Goal: Task Accomplishment & Management: Use online tool/utility

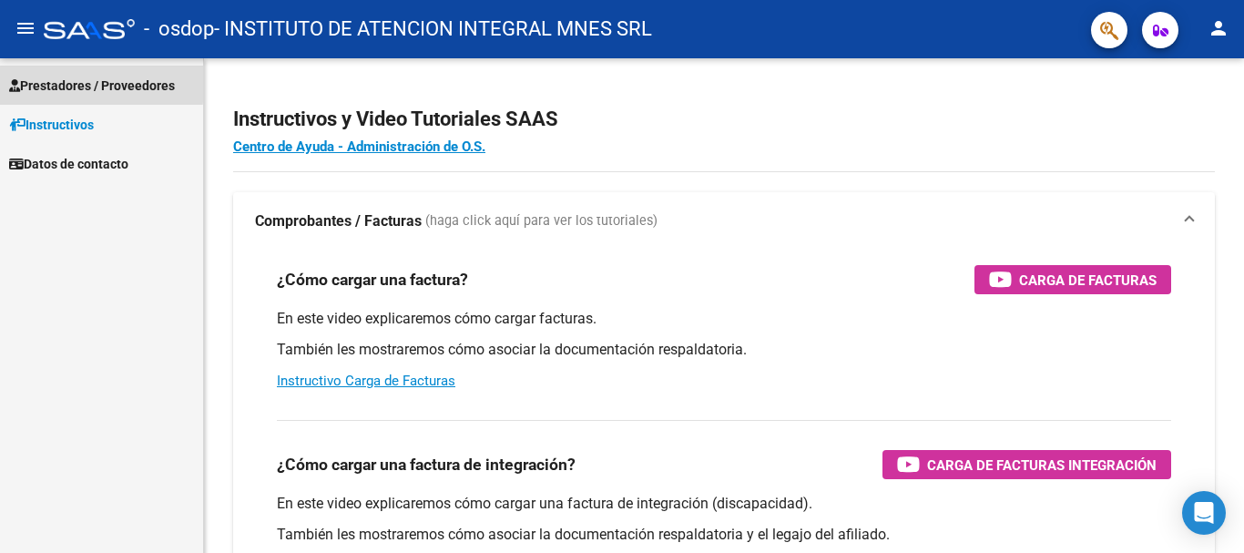
click at [82, 82] on span "Prestadores / Proveedores" at bounding box center [92, 86] width 166 height 20
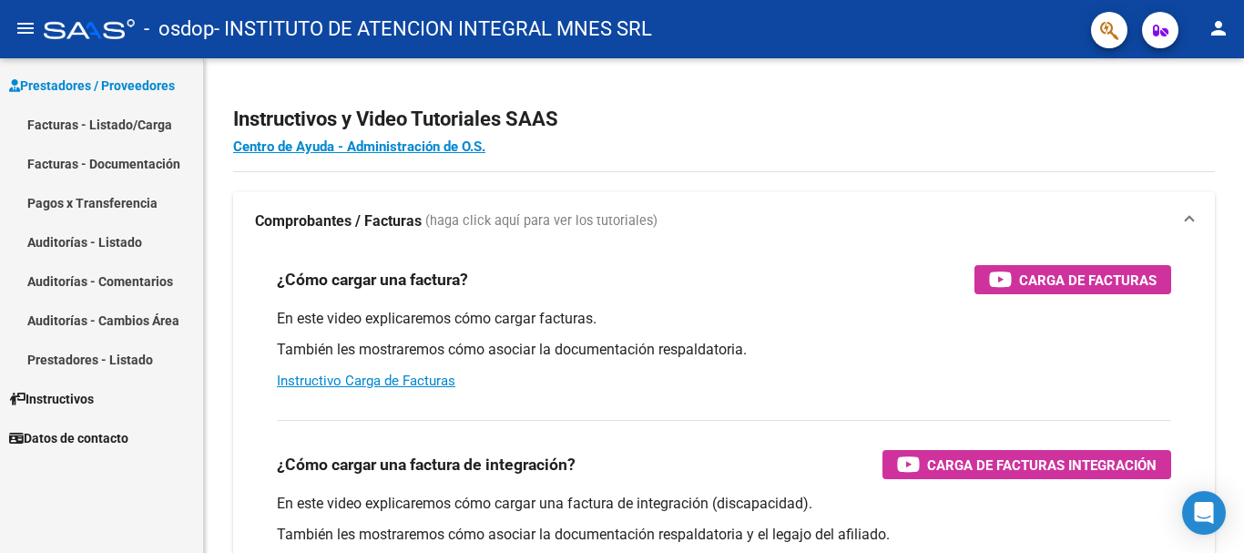
click at [1221, 31] on mat-icon "person" at bounding box center [1218, 28] width 22 height 22
click at [1184, 77] on button "person Mi Perfil" at bounding box center [1180, 77] width 111 height 44
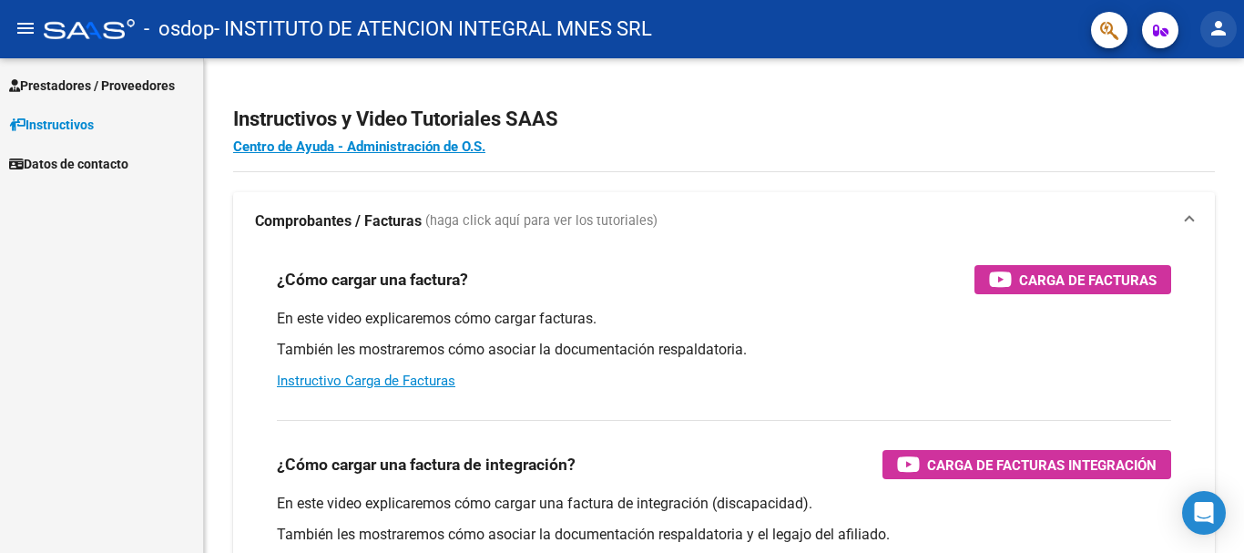
click at [1215, 25] on mat-icon "person" at bounding box center [1218, 28] width 22 height 22
click at [17, 22] on div at bounding box center [622, 276] width 1244 height 553
click at [1218, 26] on mat-icon "person" at bounding box center [1218, 28] width 22 height 22
click at [101, 298] on div at bounding box center [622, 276] width 1244 height 553
click at [118, 80] on span "Prestadores / Proveedores" at bounding box center [92, 86] width 166 height 20
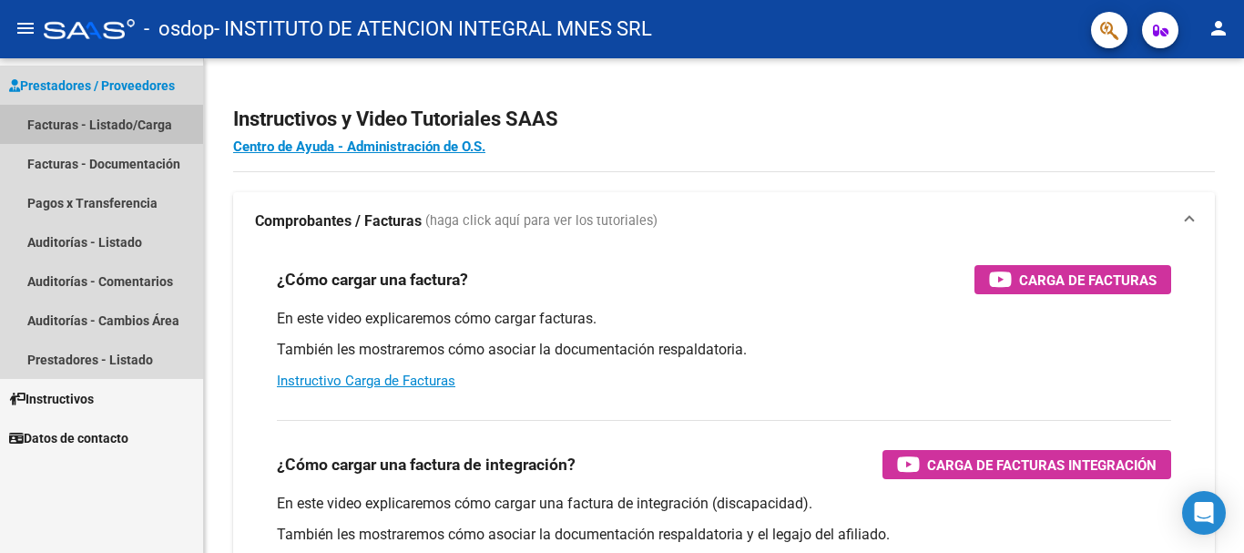
click at [118, 125] on link "Facturas - Listado/Carga" at bounding box center [101, 124] width 203 height 39
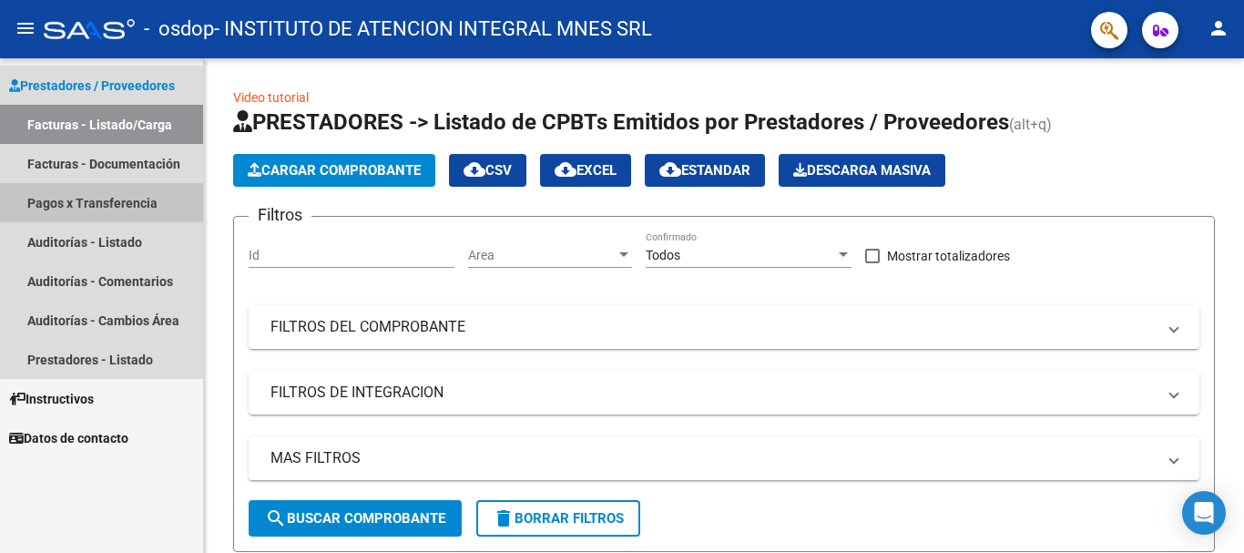
click at [111, 202] on link "Pagos x Transferencia" at bounding box center [101, 202] width 203 height 39
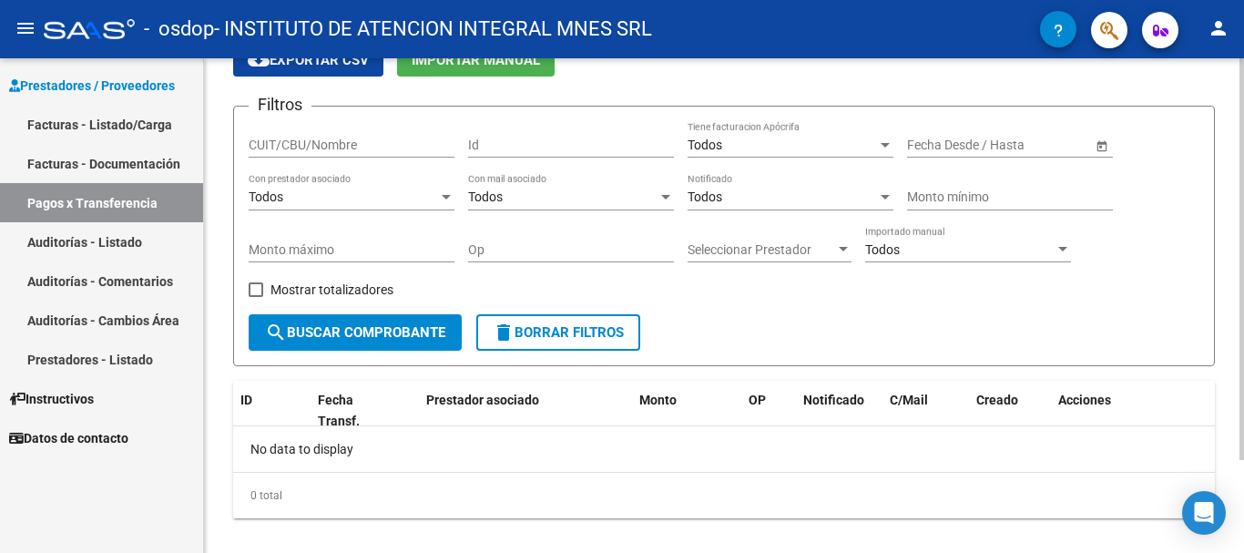
scroll to position [115, 0]
